Goal: Information Seeking & Learning: Learn about a topic

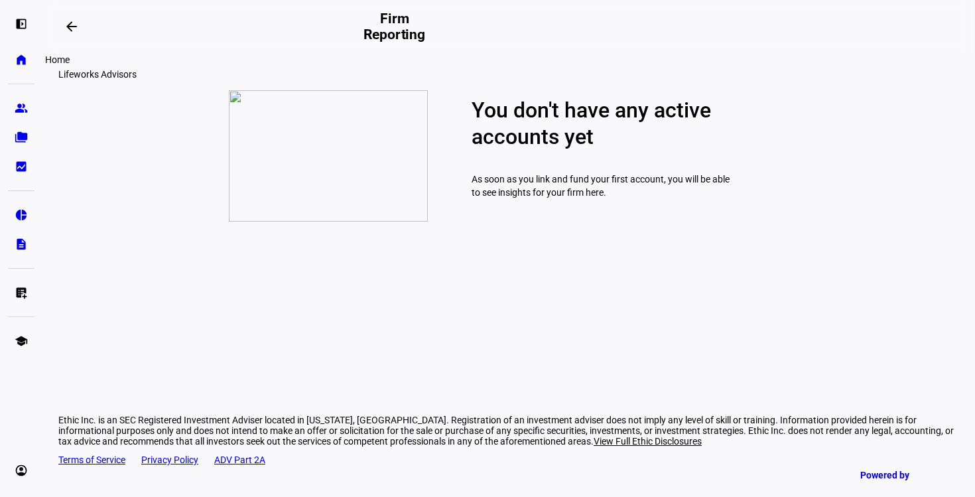
click at [20, 59] on eth-mat-symbol "home" at bounding box center [21, 59] width 13 height 13
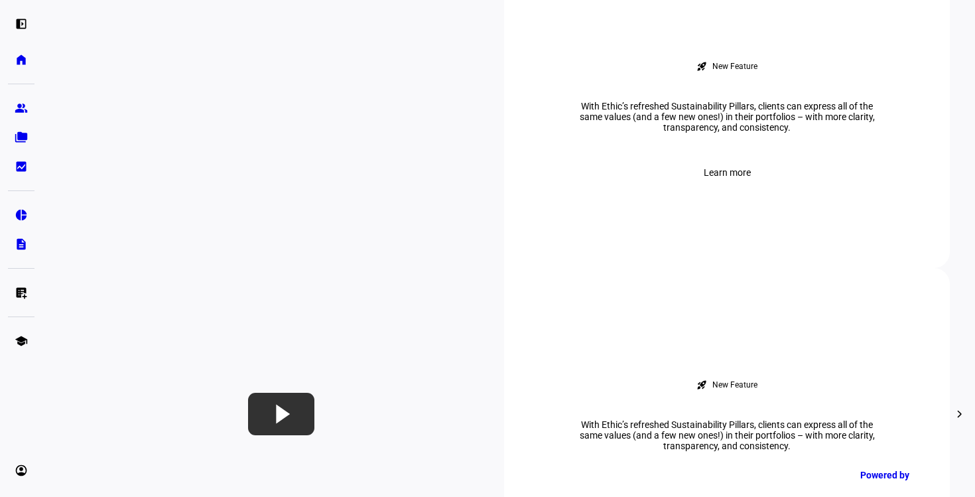
scroll to position [578, 0]
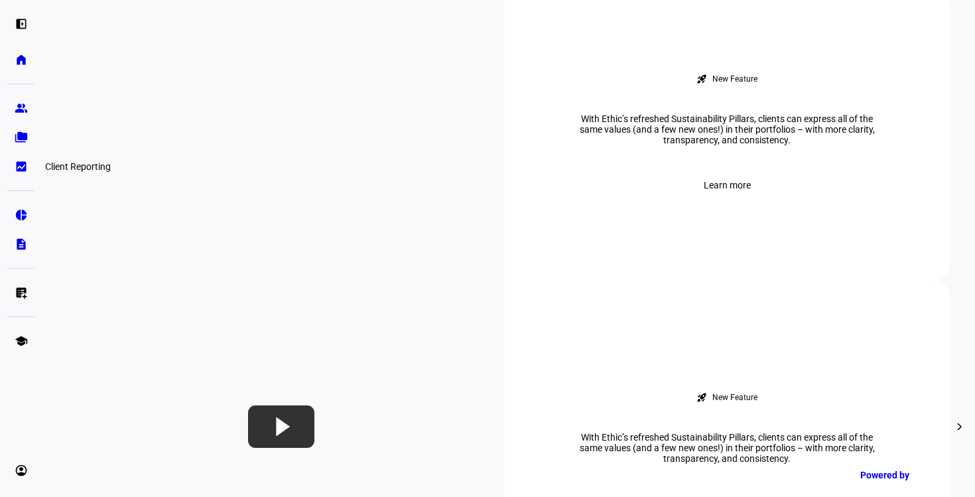
click at [22, 162] on eth-mat-symbol "bid_landscape" at bounding box center [21, 166] width 13 height 13
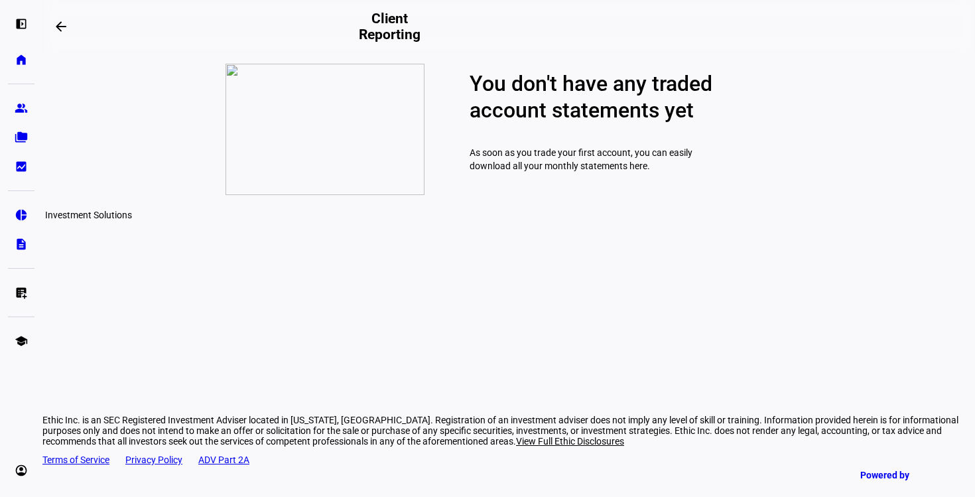
click at [22, 214] on eth-mat-symbol "pie_chart" at bounding box center [21, 214] width 13 height 13
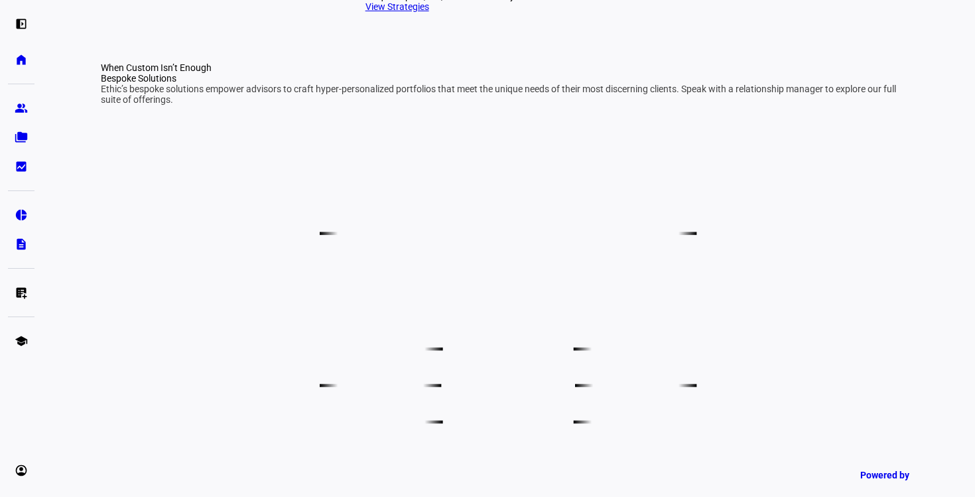
scroll to position [671, 0]
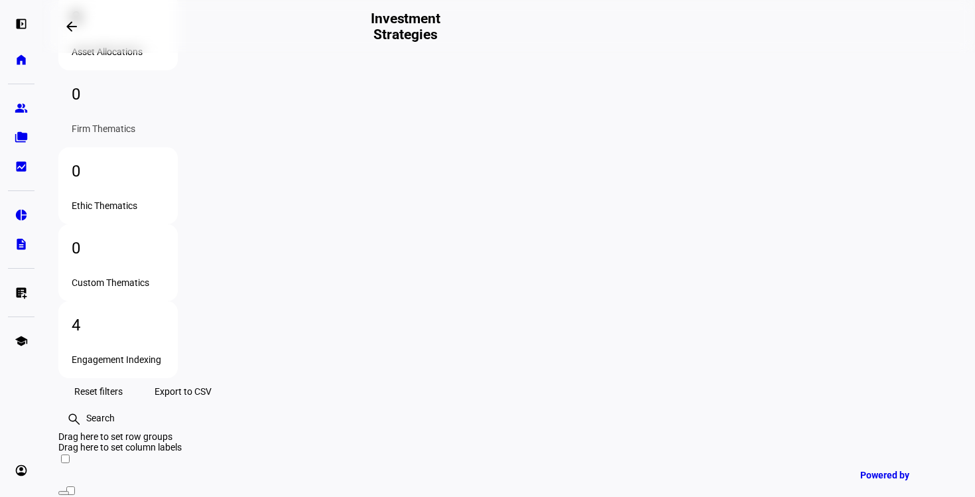
scroll to position [176, 0]
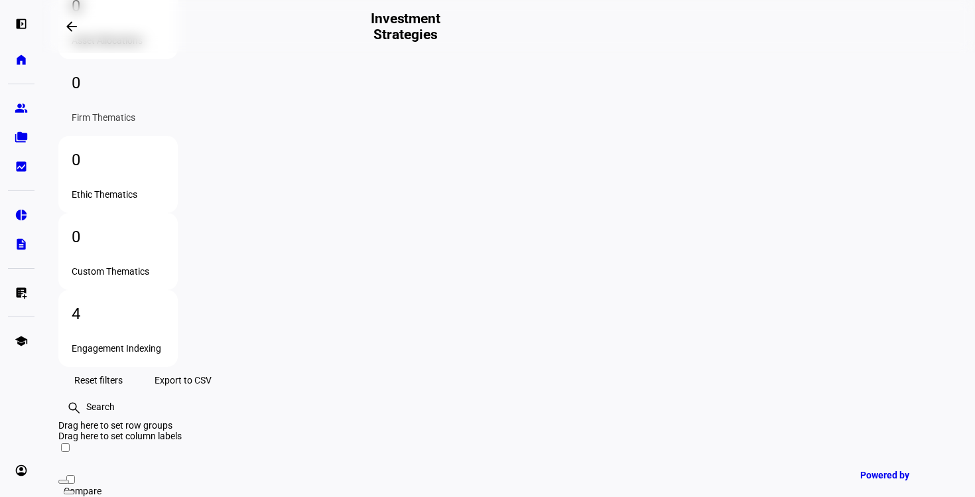
click at [164, 343] on div "Engagement Indexing" at bounding box center [118, 348] width 93 height 11
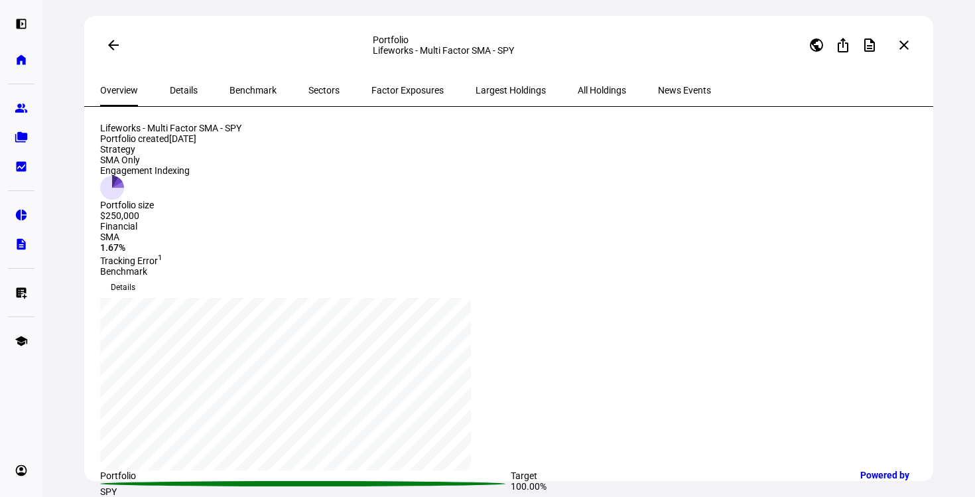
click at [578, 94] on span "All Holdings" at bounding box center [602, 90] width 48 height 9
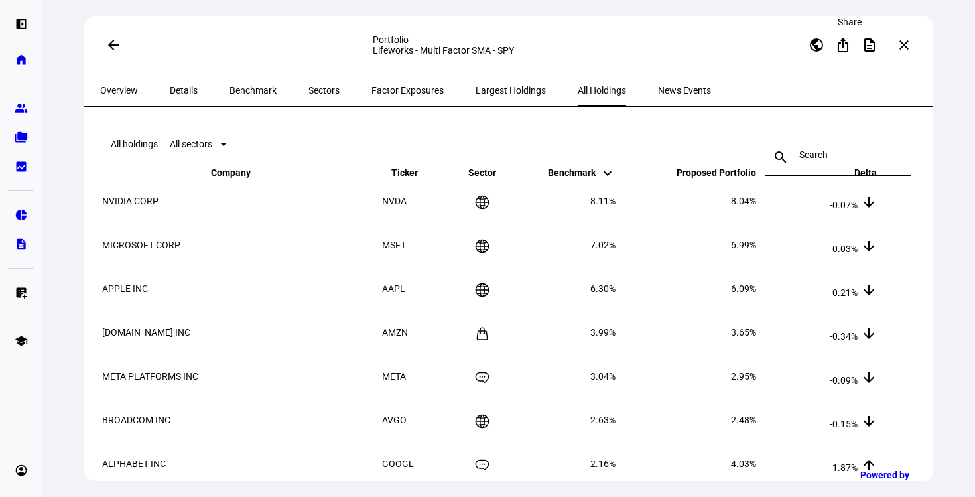
click at [842, 45] on mat-icon "ios_share" at bounding box center [843, 45] width 16 height 16
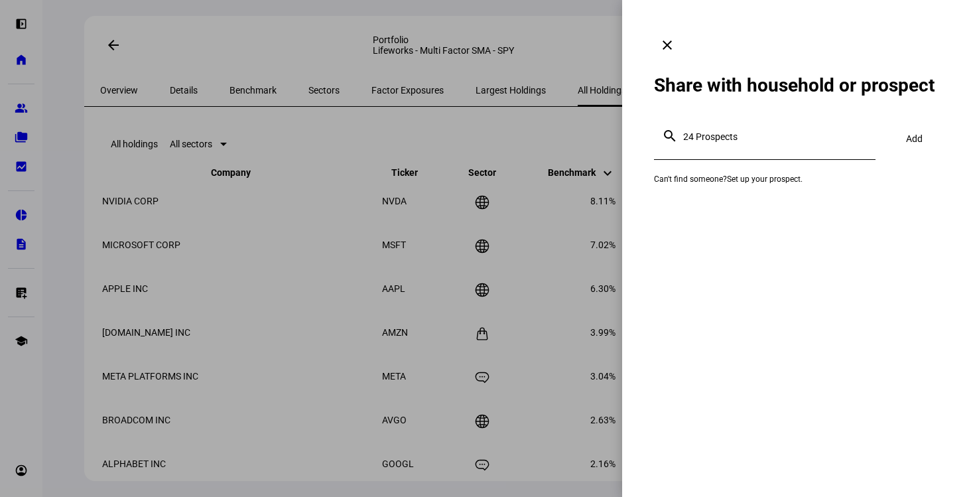
click at [675, 37] on mat-icon "clear" at bounding box center [667, 45] width 16 height 16
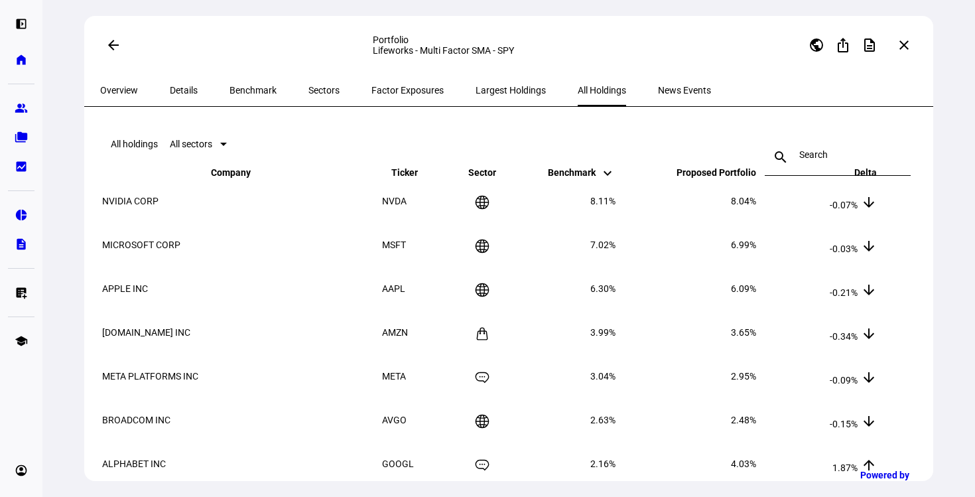
click at [392, 91] on span "Factor Exposures" at bounding box center [407, 90] width 72 height 9
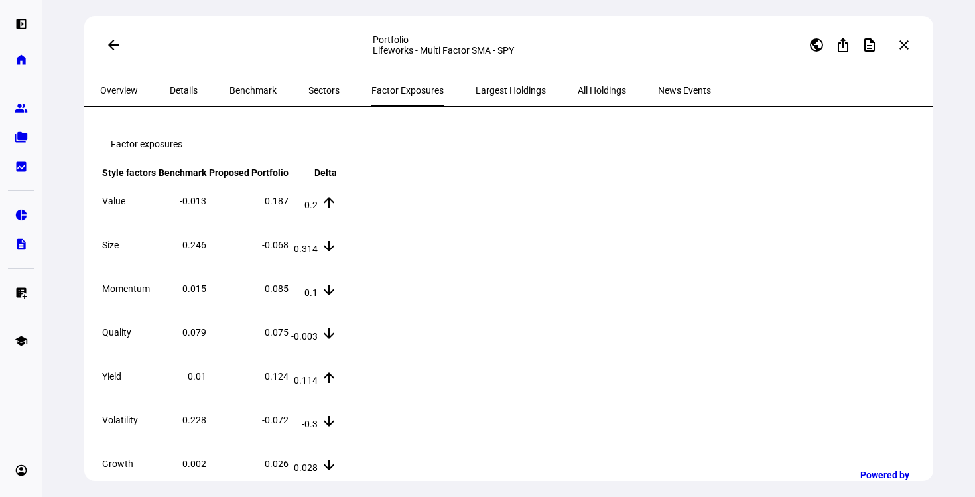
click at [475, 86] on span "Largest Holdings" at bounding box center [510, 90] width 70 height 9
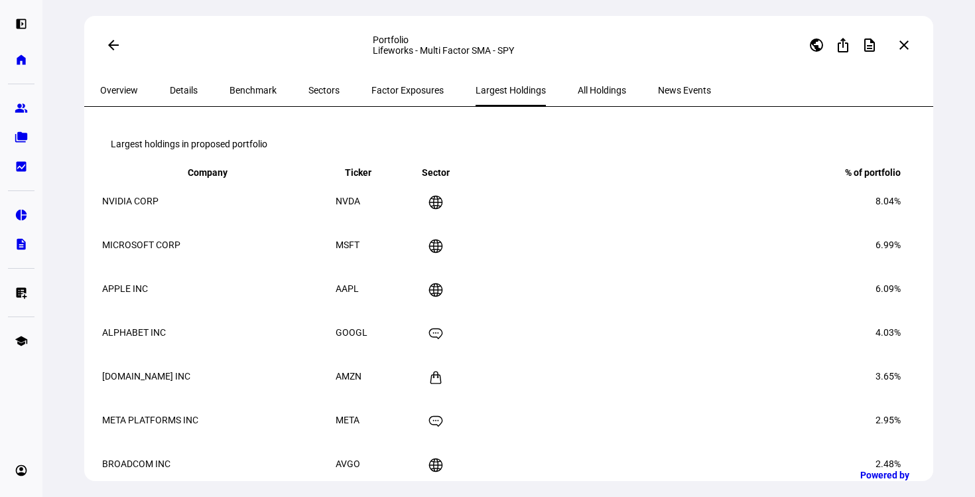
click at [243, 92] on span "Benchmark" at bounding box center [252, 90] width 47 height 9
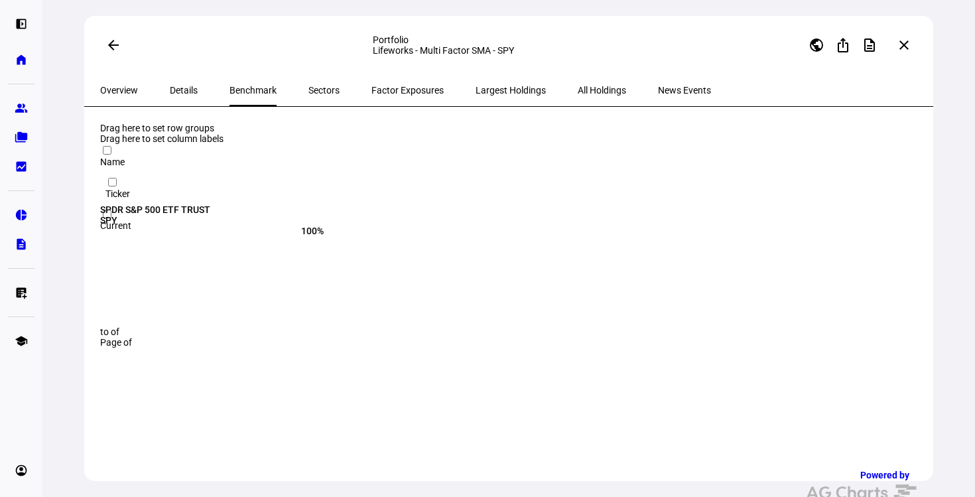
click at [308, 93] on span "Sectors" at bounding box center [323, 90] width 31 height 9
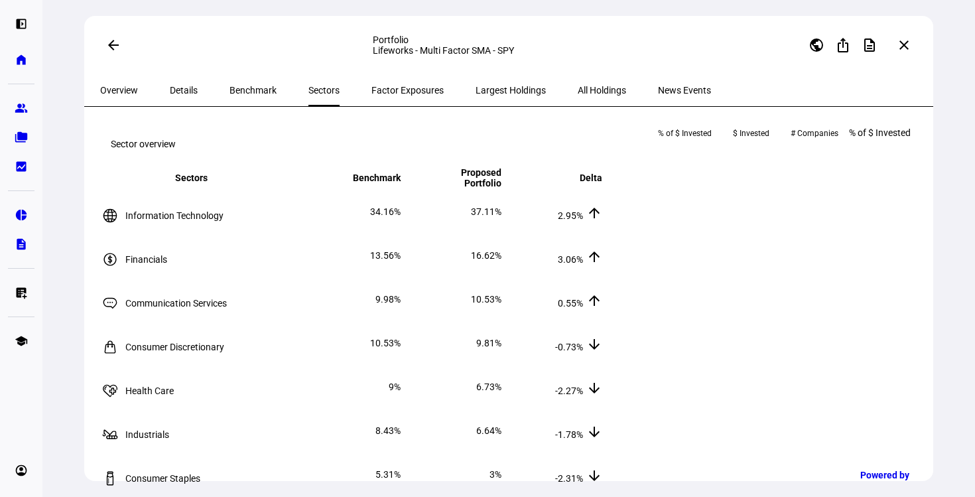
click at [170, 93] on span "Details" at bounding box center [184, 90] width 28 height 9
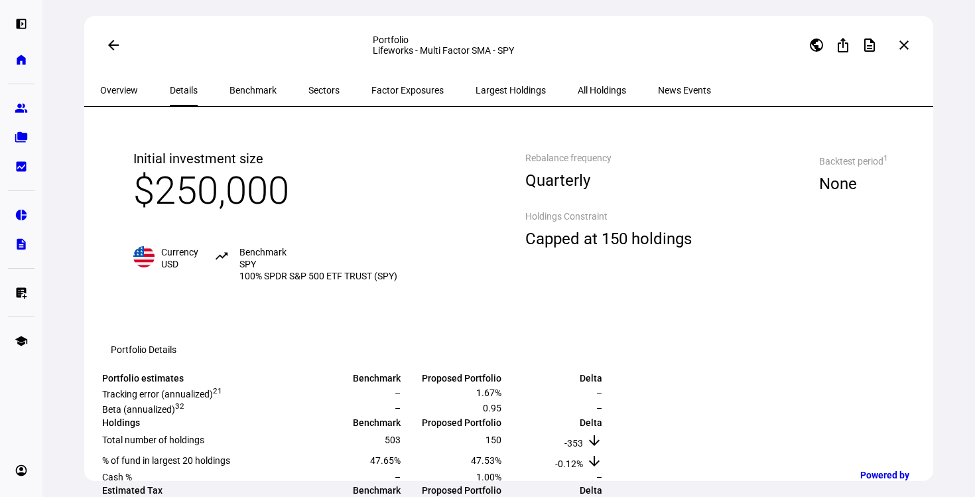
click at [105, 44] on mat-icon "arrow_back" at bounding box center [113, 45] width 16 height 16
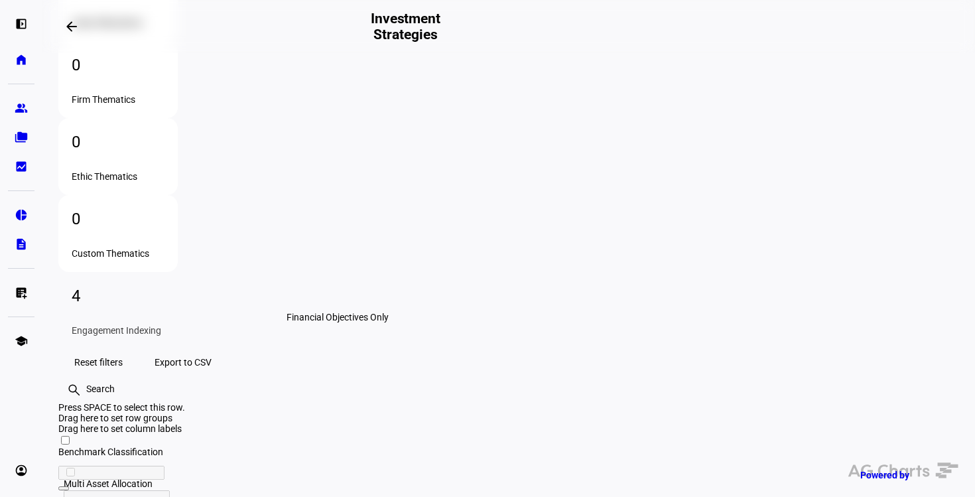
scroll to position [0, 7]
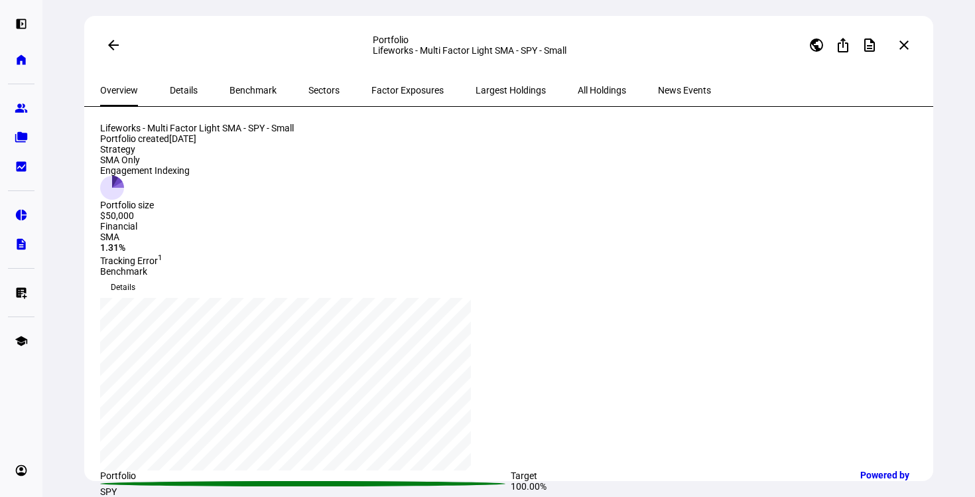
click at [475, 94] on span "Largest Holdings" at bounding box center [510, 90] width 70 height 9
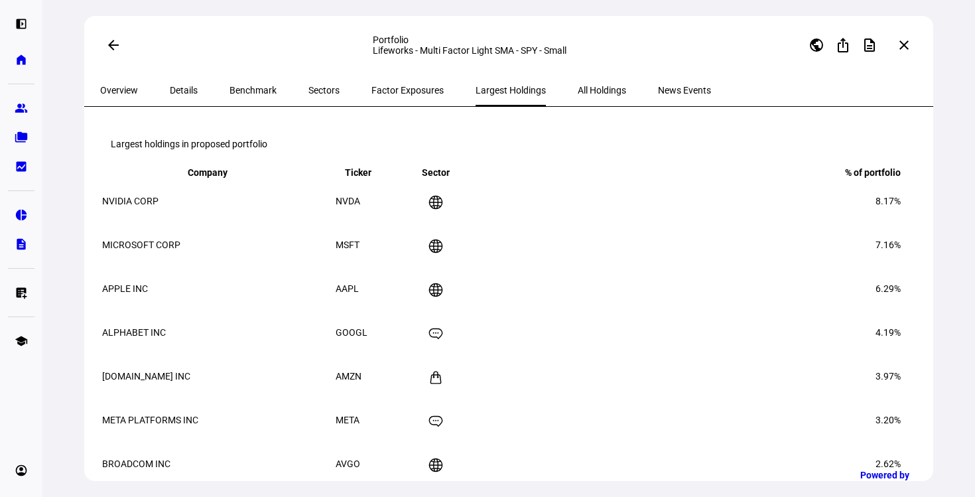
click at [170, 90] on span "Details" at bounding box center [184, 90] width 28 height 9
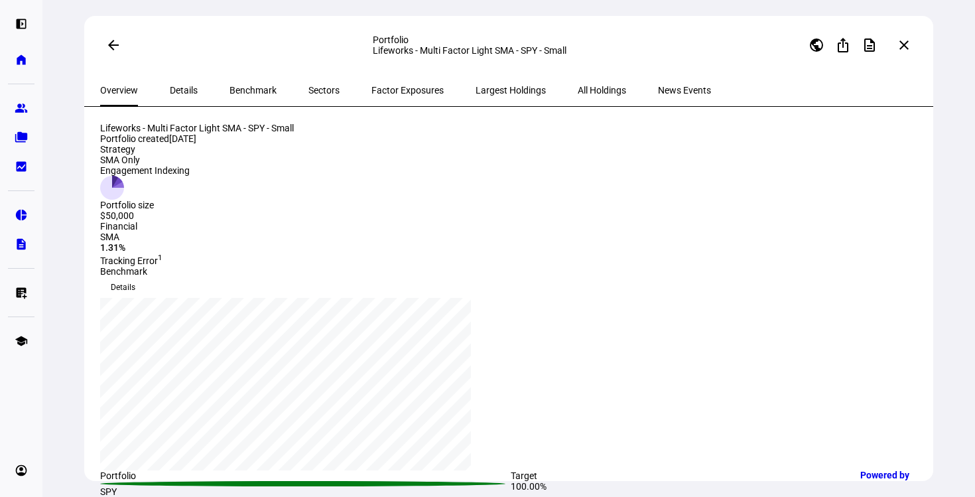
click at [107, 43] on mat-icon "arrow_back" at bounding box center [113, 45] width 16 height 16
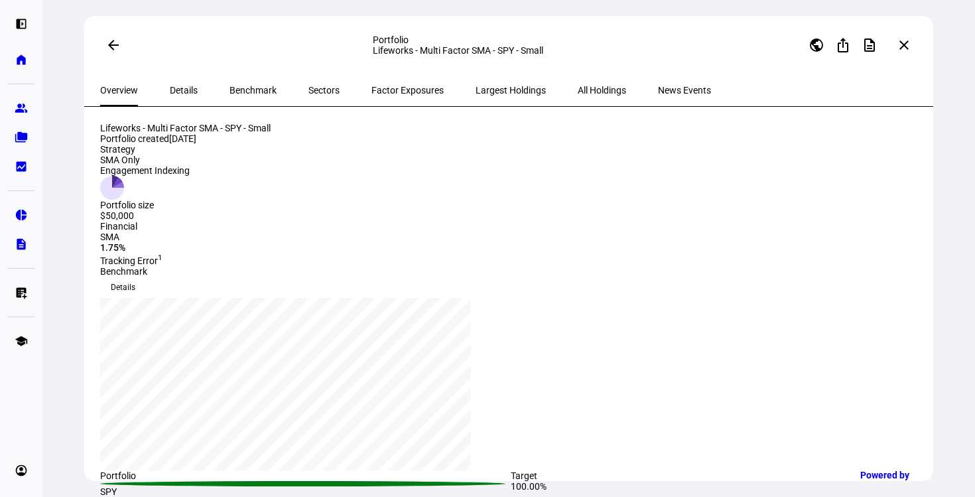
click at [658, 93] on span "News Events" at bounding box center [684, 90] width 53 height 9
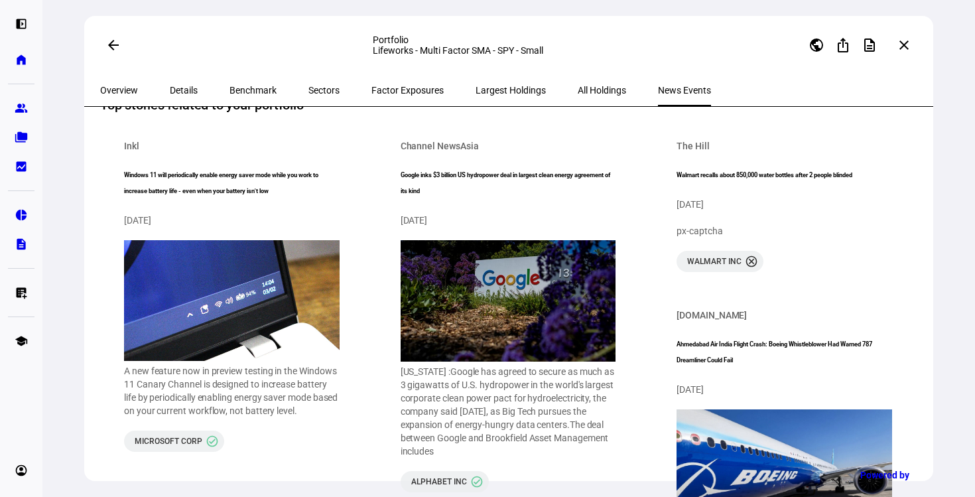
scroll to position [30, 0]
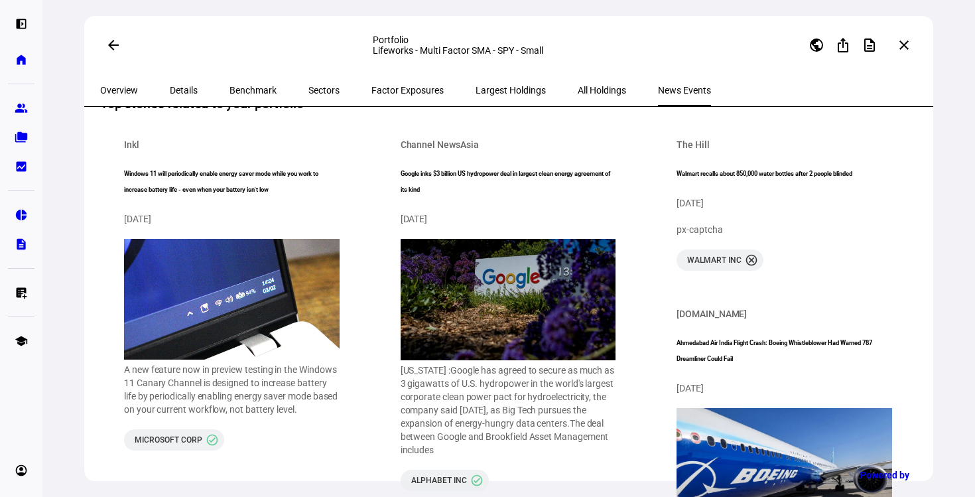
click at [112, 39] on span at bounding box center [113, 45] width 32 height 32
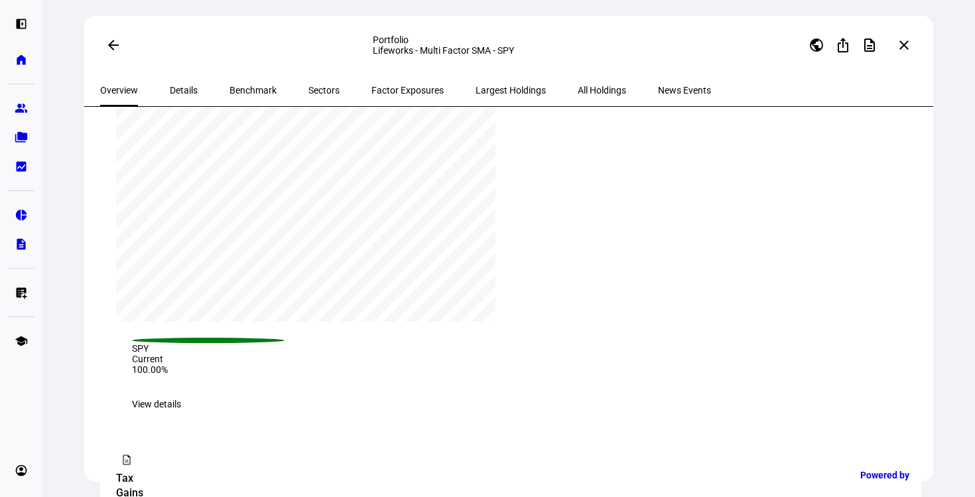
scroll to position [466, 0]
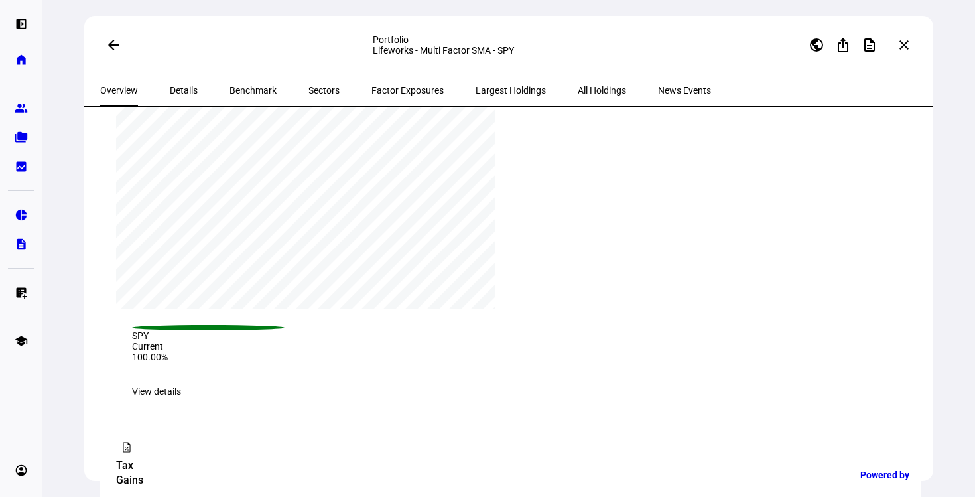
click at [170, 82] on span "Details" at bounding box center [184, 90] width 28 height 32
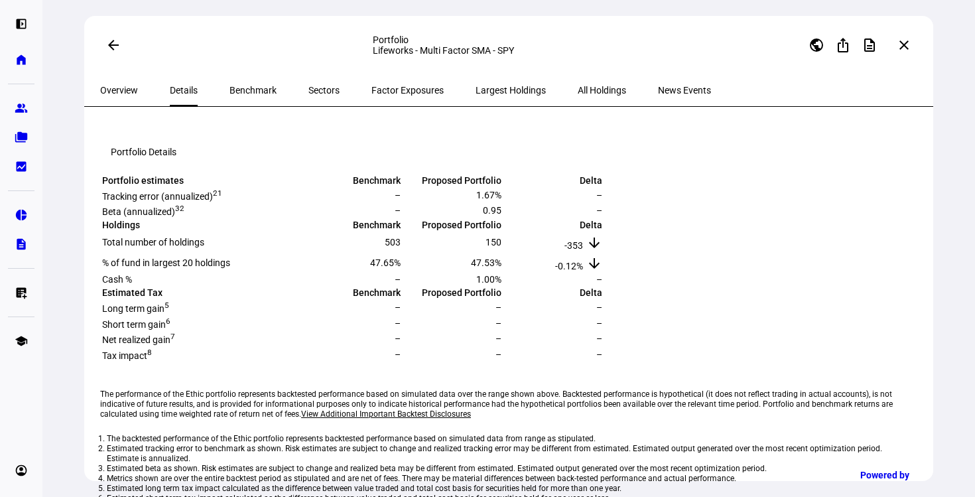
scroll to position [188, 0]
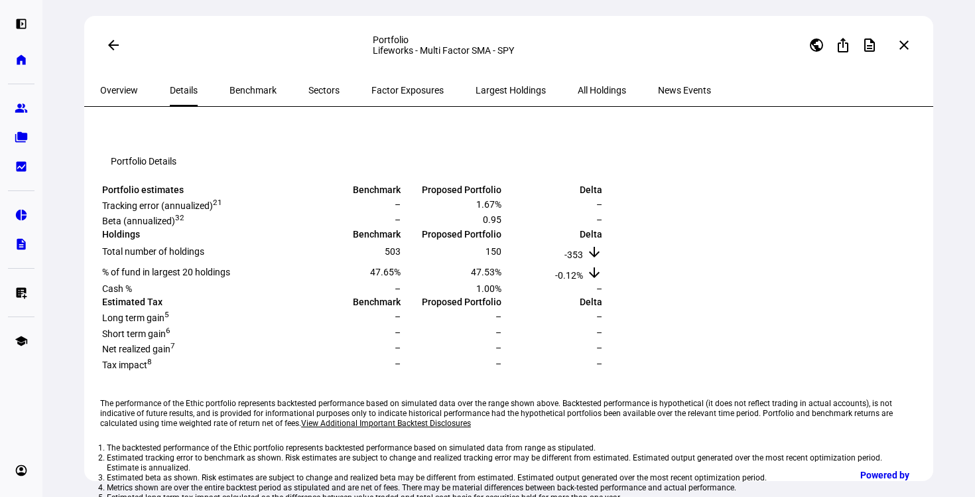
click at [251, 87] on span "Benchmark" at bounding box center [252, 90] width 47 height 9
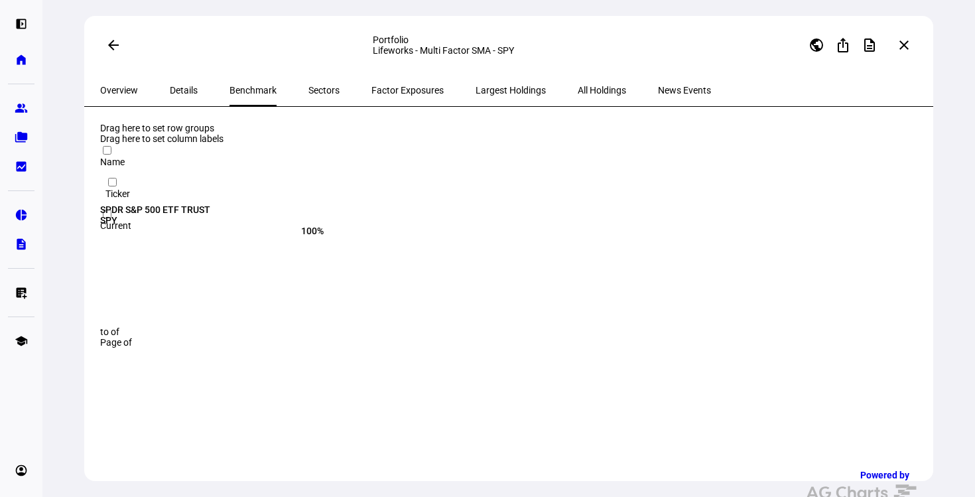
click at [316, 78] on div "Sectors" at bounding box center [323, 90] width 63 height 32
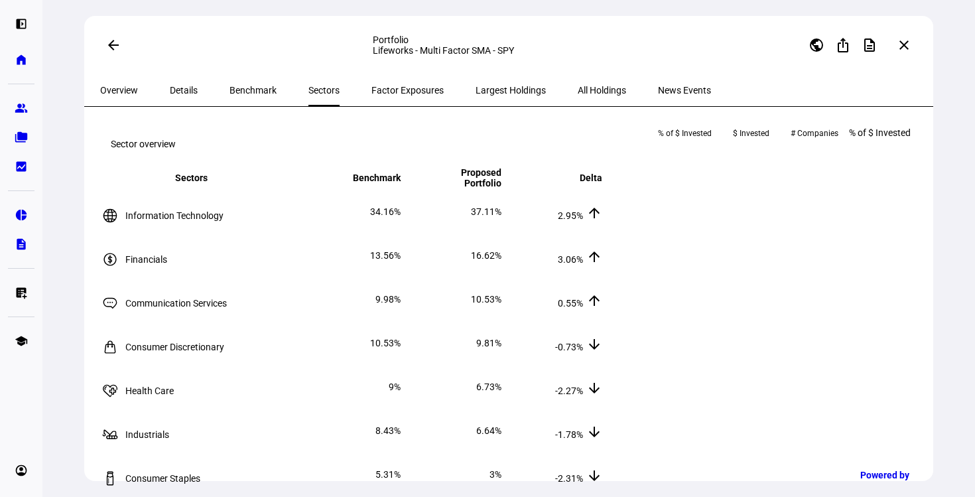
click at [373, 90] on span "Factor Exposures" at bounding box center [407, 90] width 72 height 9
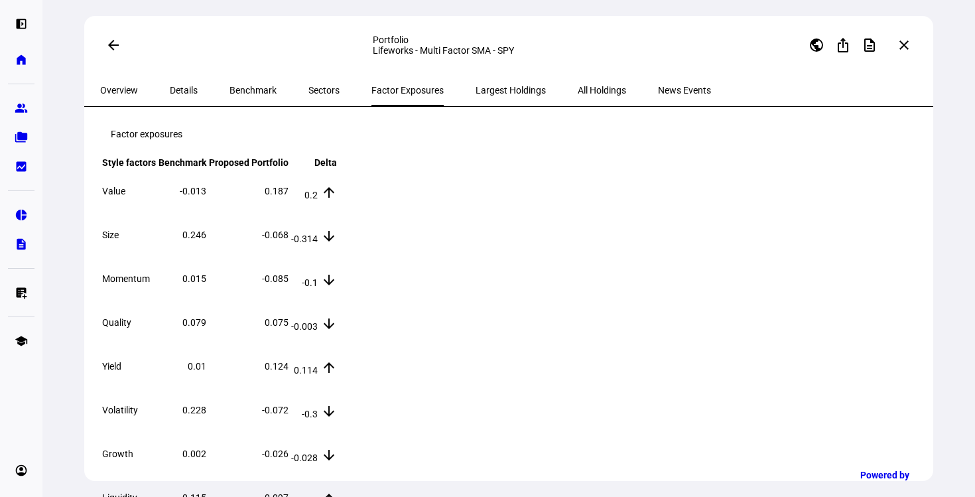
scroll to position [5, 0]
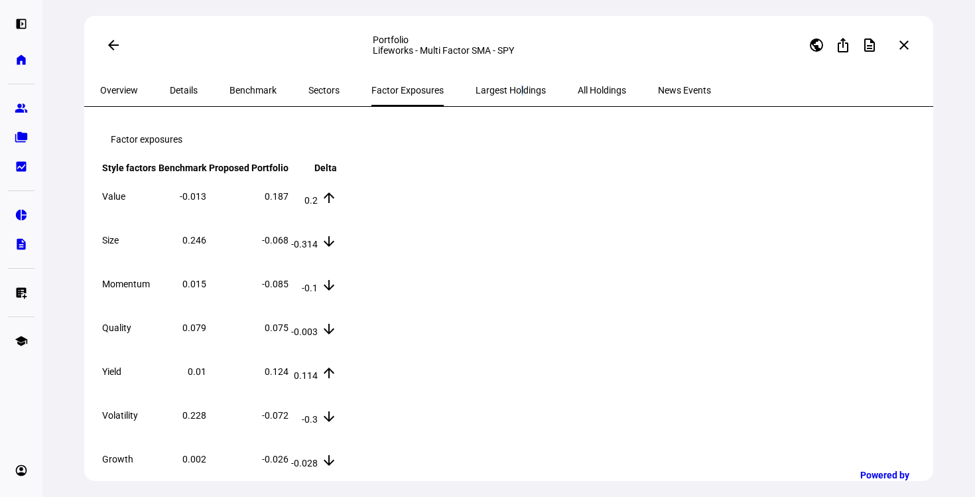
click at [475, 87] on span "Largest Holdings" at bounding box center [510, 90] width 70 height 9
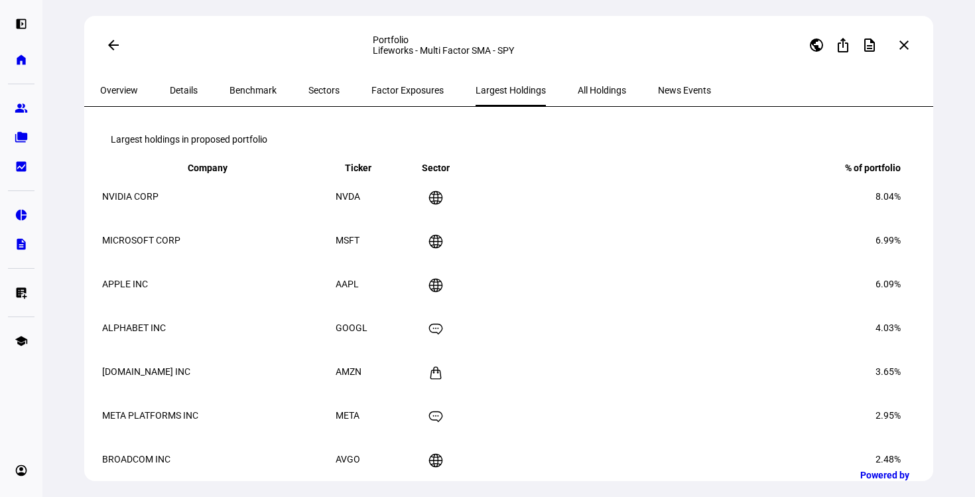
click at [578, 94] on span "All Holdings" at bounding box center [602, 90] width 48 height 9
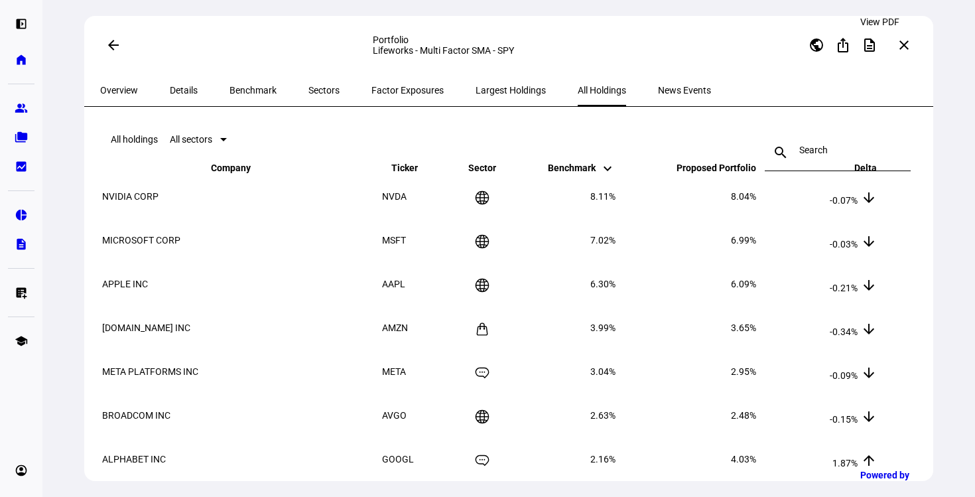
click at [877, 42] on mat-icon "description" at bounding box center [869, 45] width 16 height 16
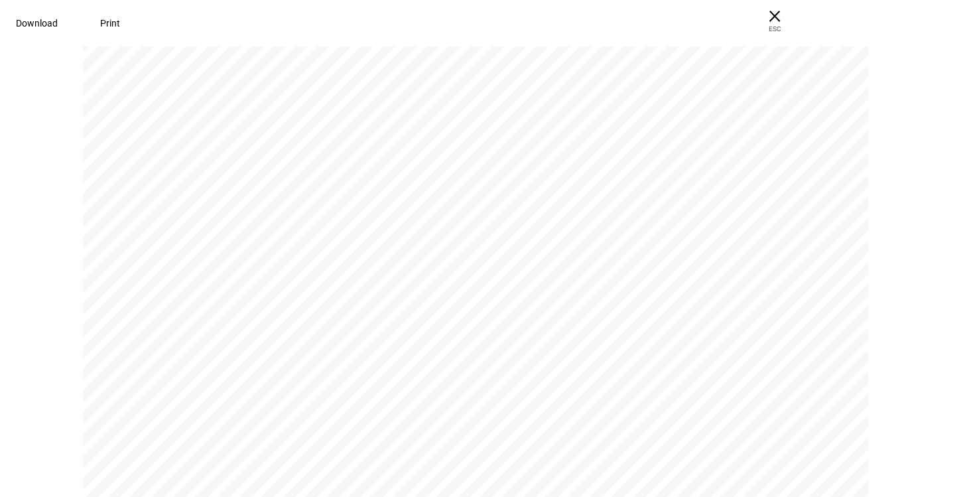
scroll to position [5214, 0]
